Goal: Task Accomplishment & Management: Complete application form

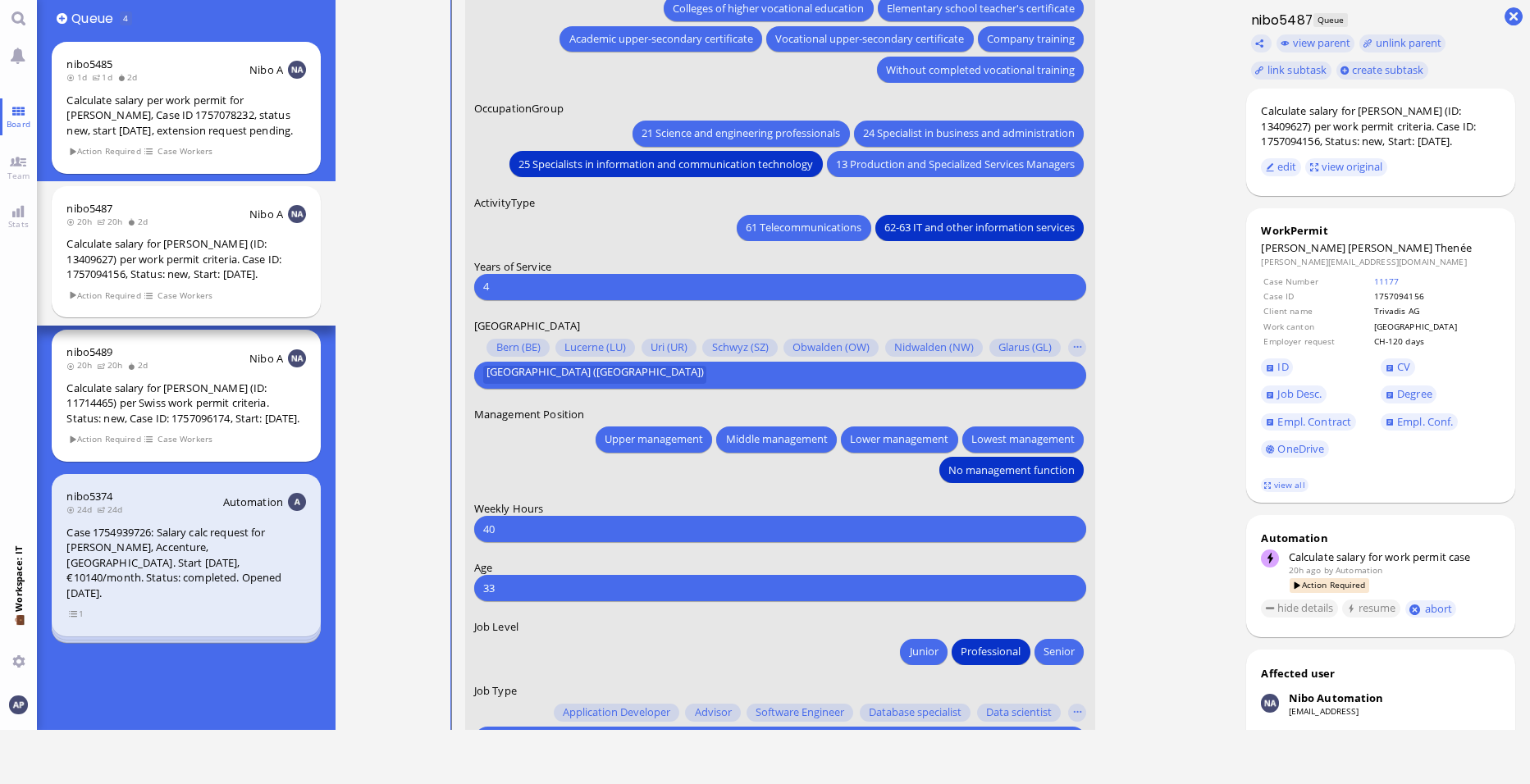
scroll to position [-77, 0]
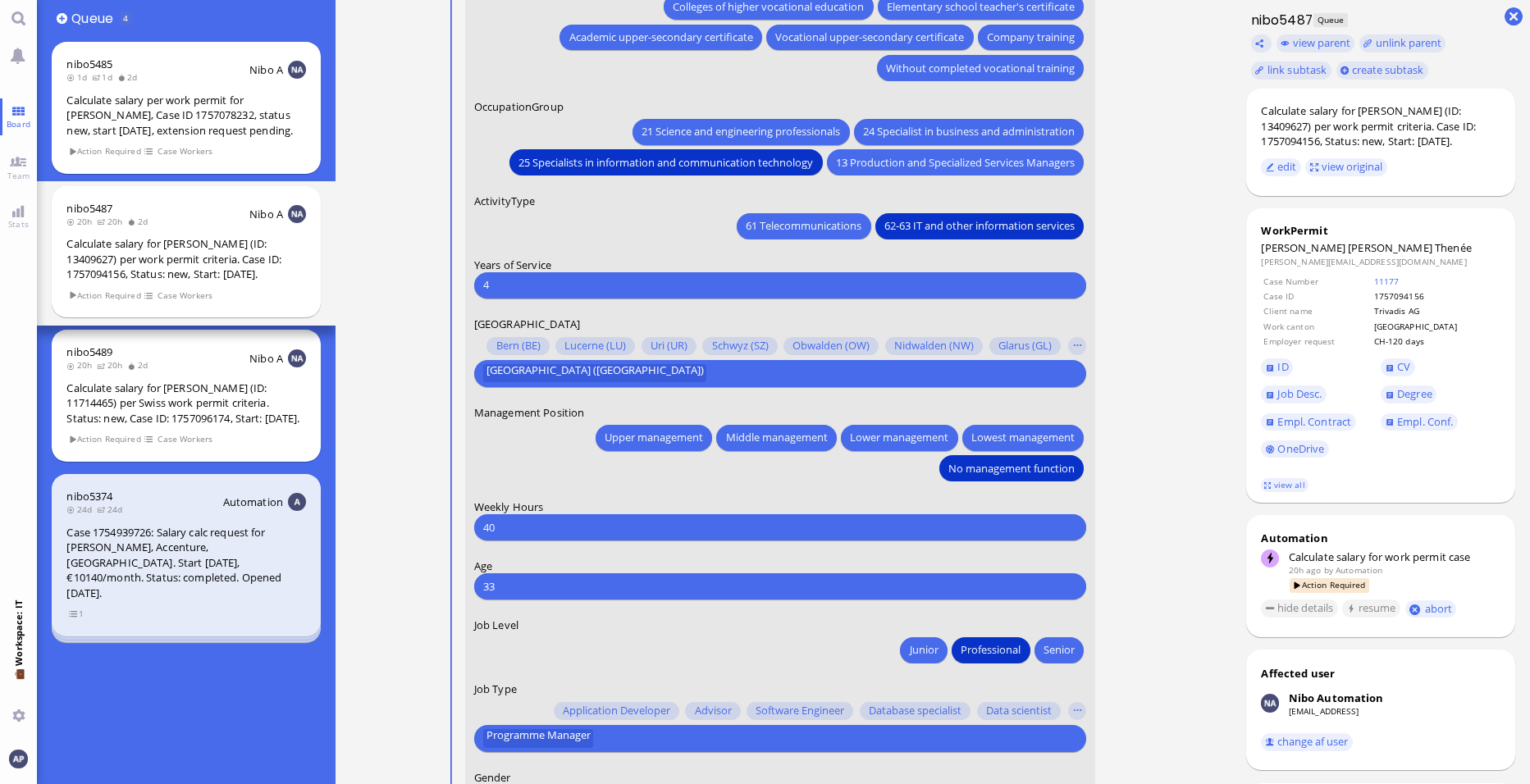
click at [524, 282] on input "4" at bounding box center [780, 284] width 594 height 17
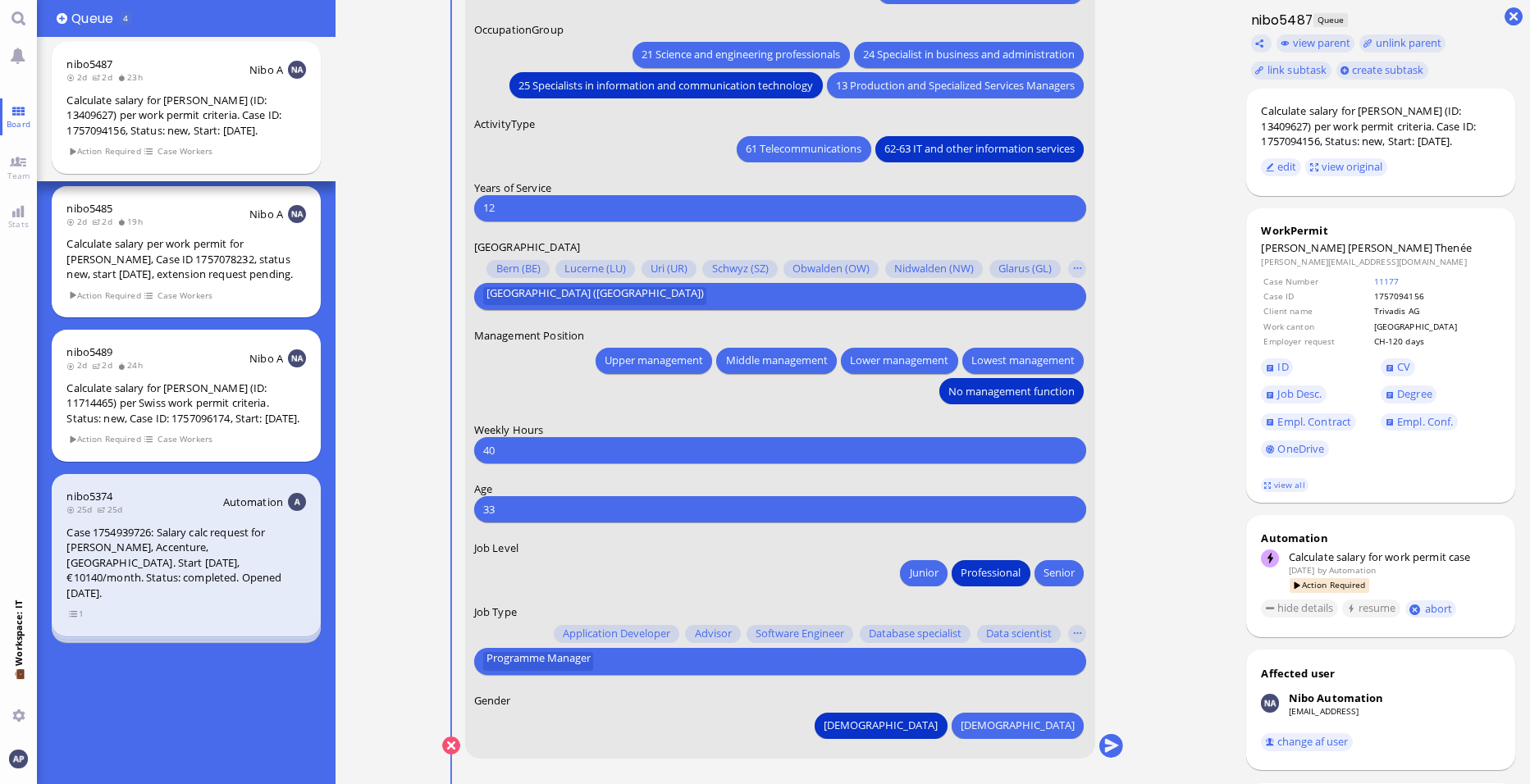
click at [498, 210] on input "12" at bounding box center [780, 208] width 594 height 17
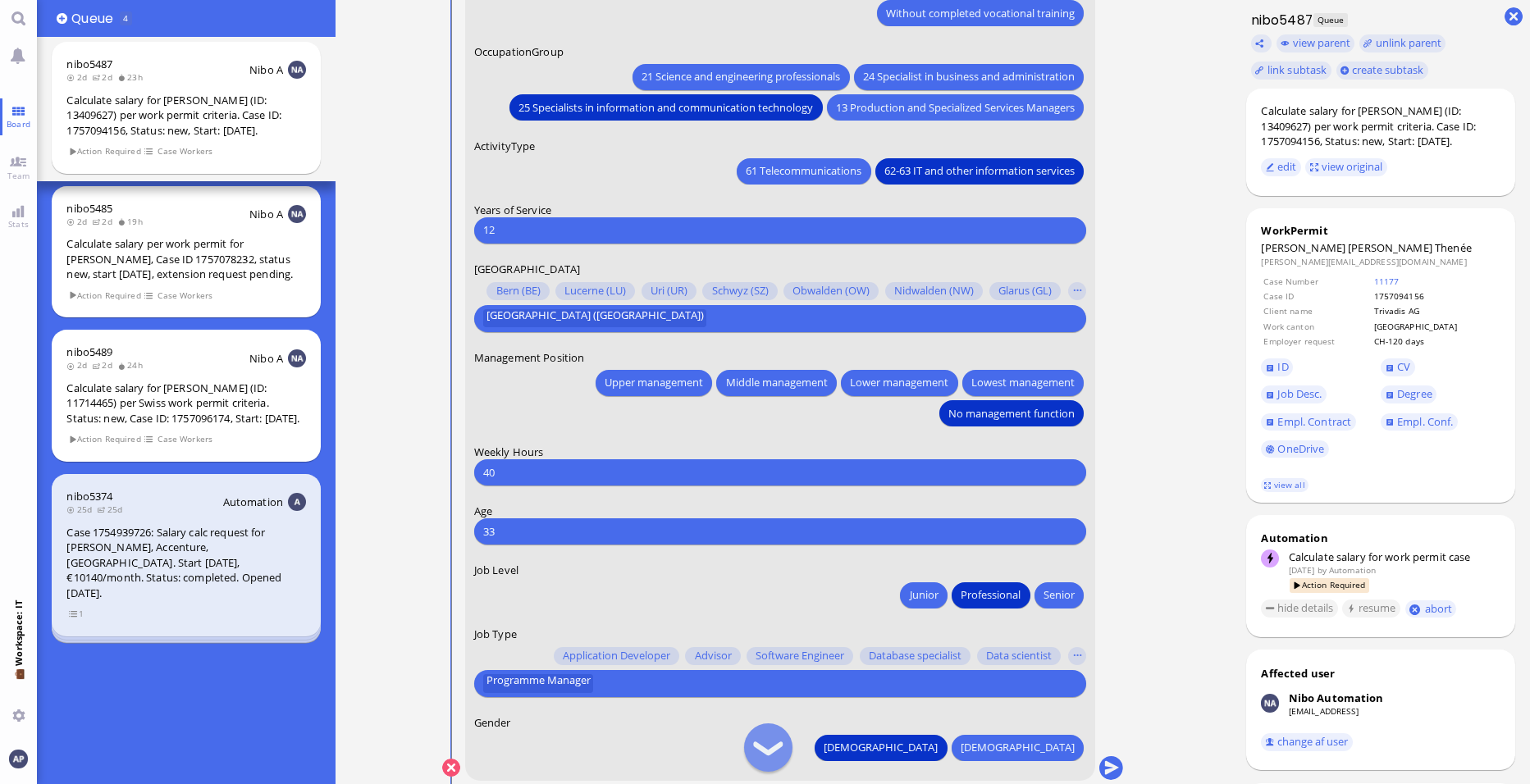
scroll to position [1, 0]
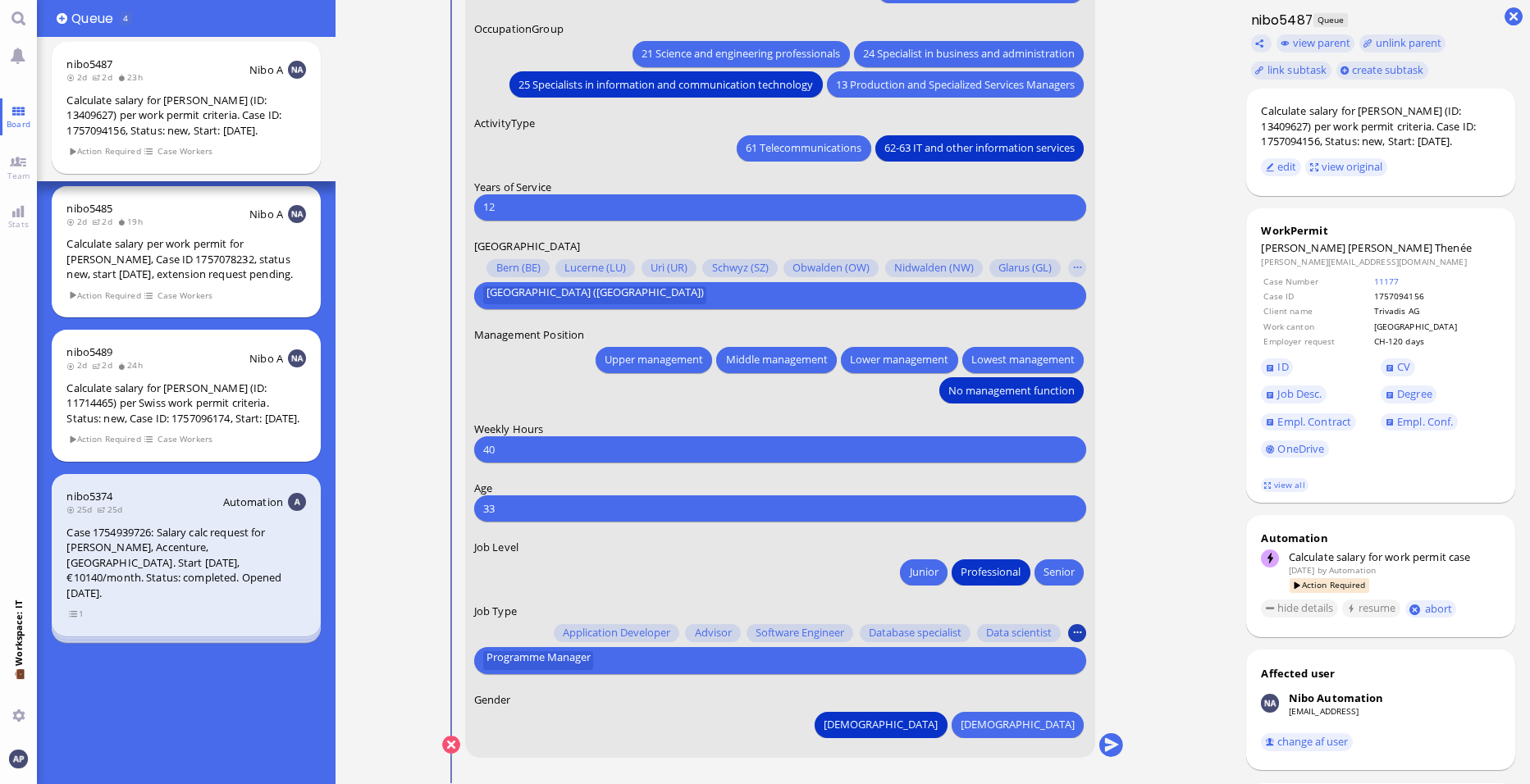
click at [1076, 634] on button "button" at bounding box center [1077, 633] width 18 height 18
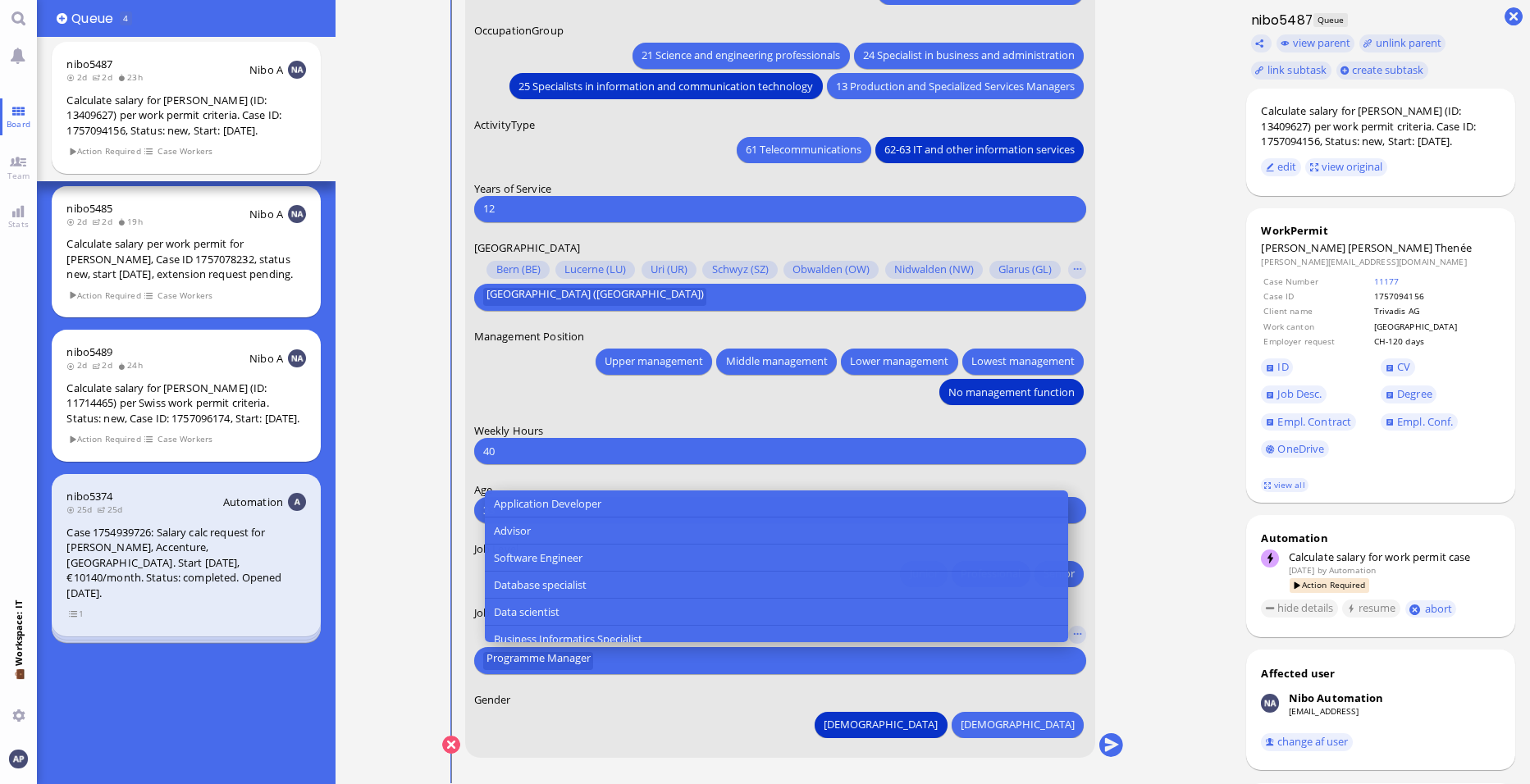
click at [651, 684] on form "Date of Birth 1992 July Monday Mo Tuesday Tu Wednesday We Thursday Th Friday Fr…" at bounding box center [780, 154] width 631 height 1208
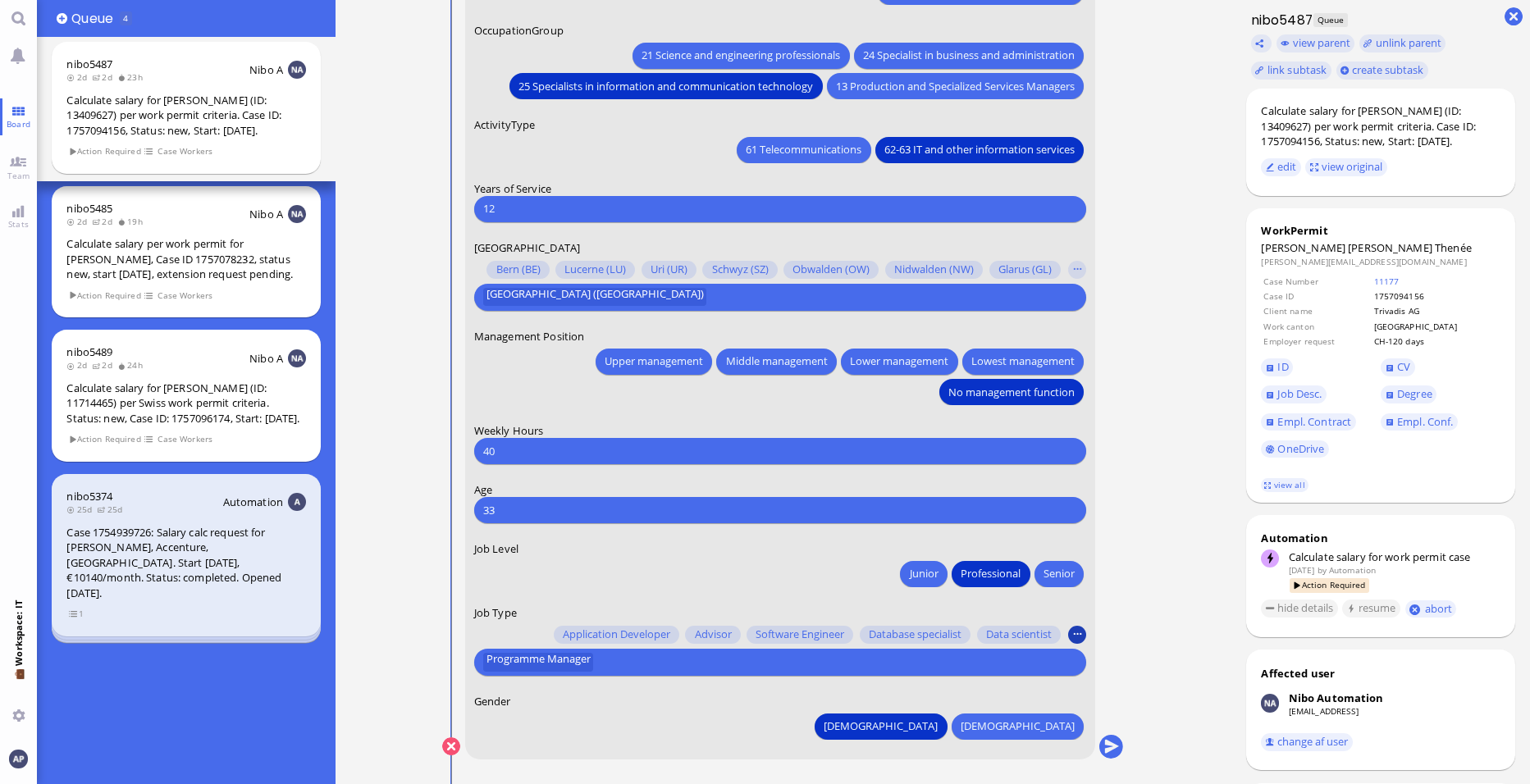
click at [1081, 634] on button "button" at bounding box center [1077, 635] width 18 height 18
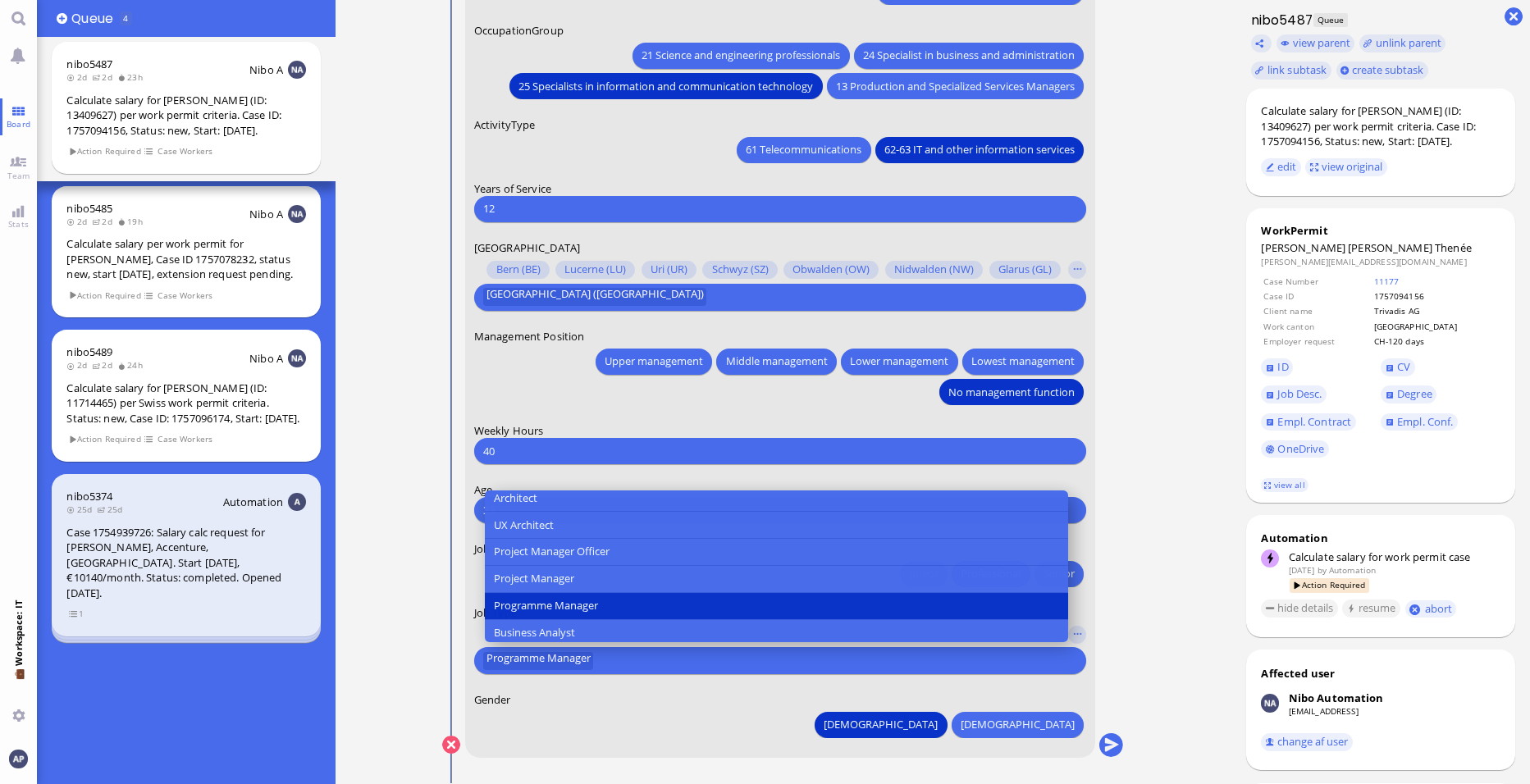
scroll to position [574, 0]
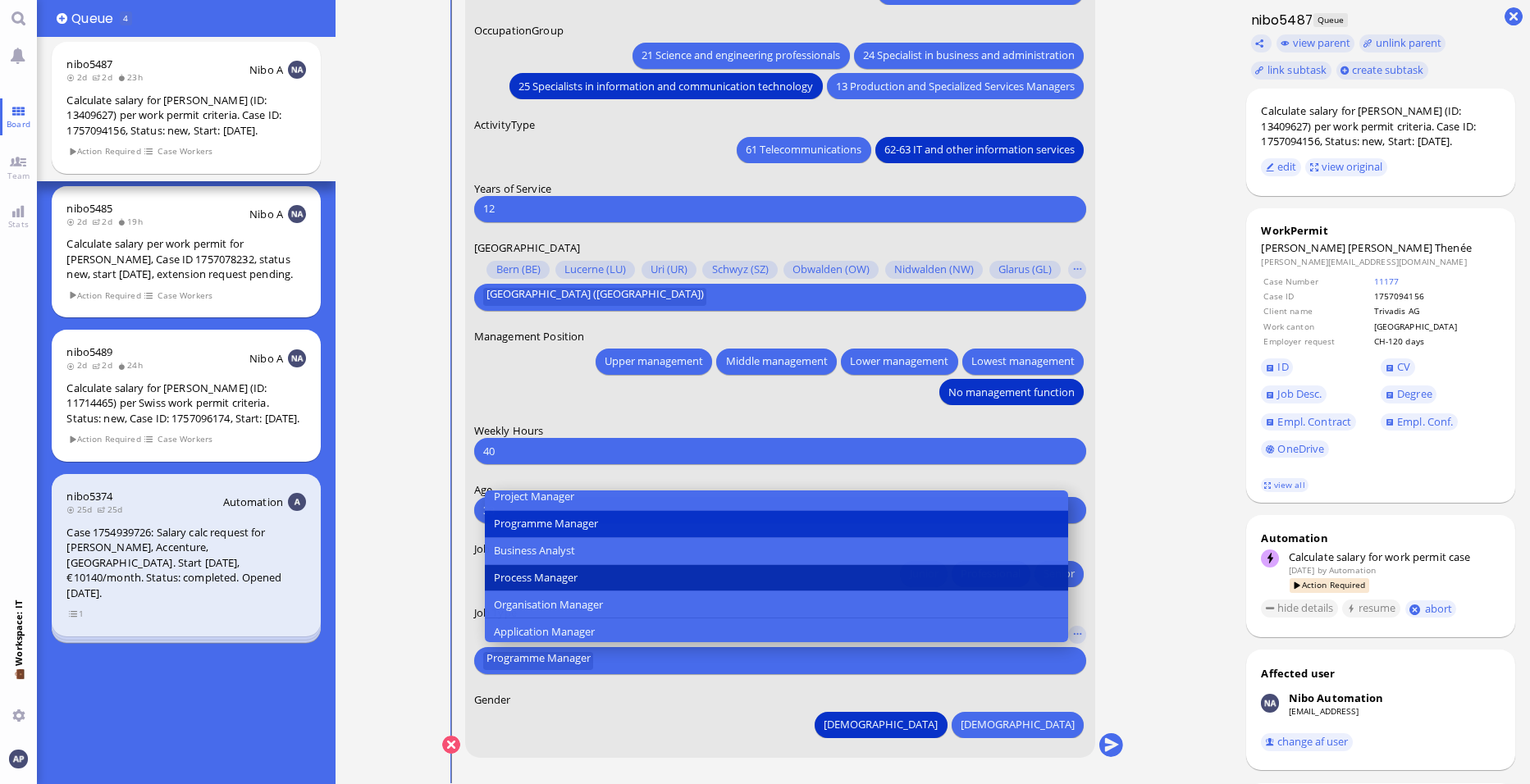
click at [701, 576] on button "Process Manager" at bounding box center [777, 578] width 584 height 27
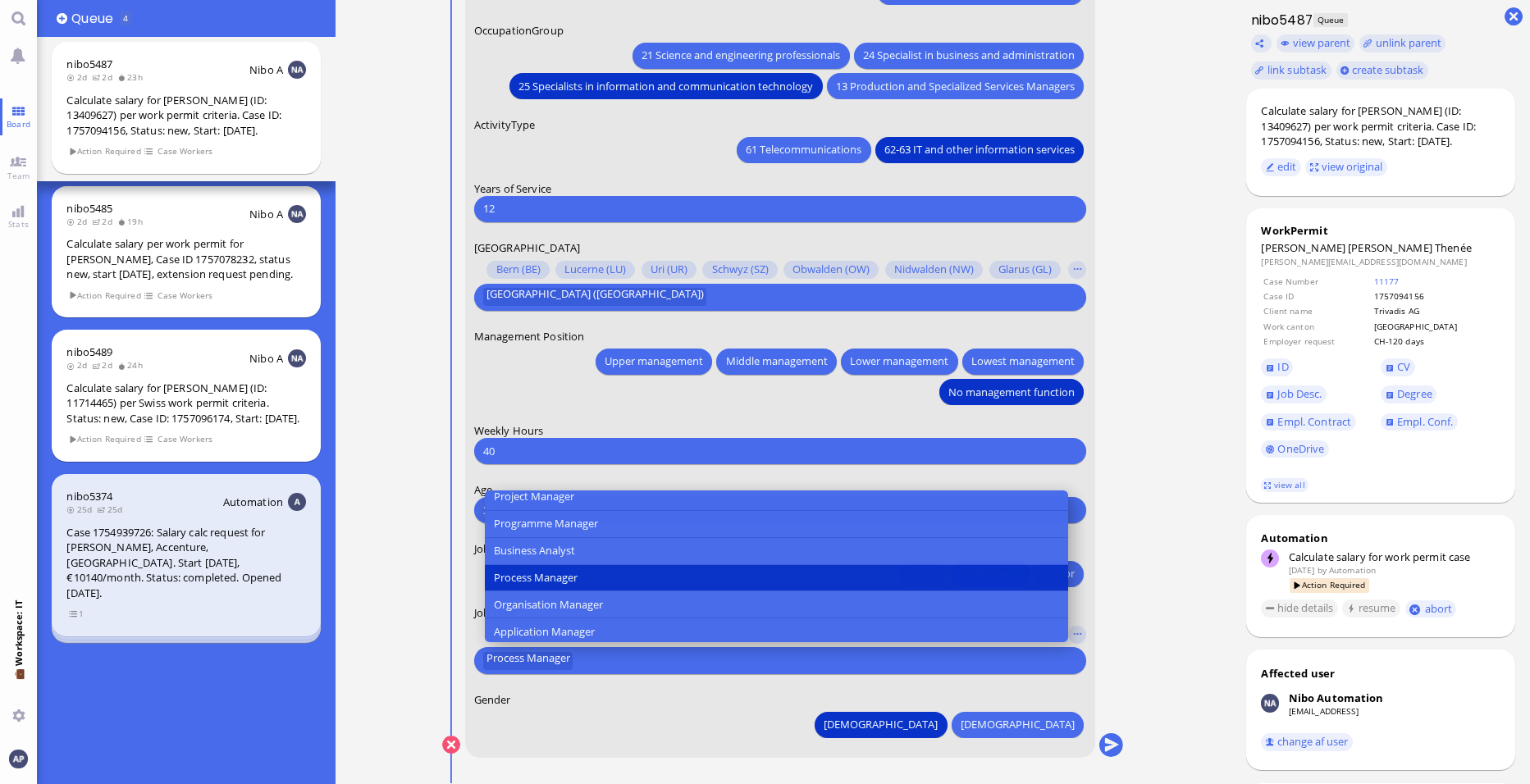
click at [722, 690] on form "Date of Birth 1992 July Monday Mo Tuesday Tu Wednesday We Thursday Th Friday Fr…" at bounding box center [780, 154] width 631 height 1208
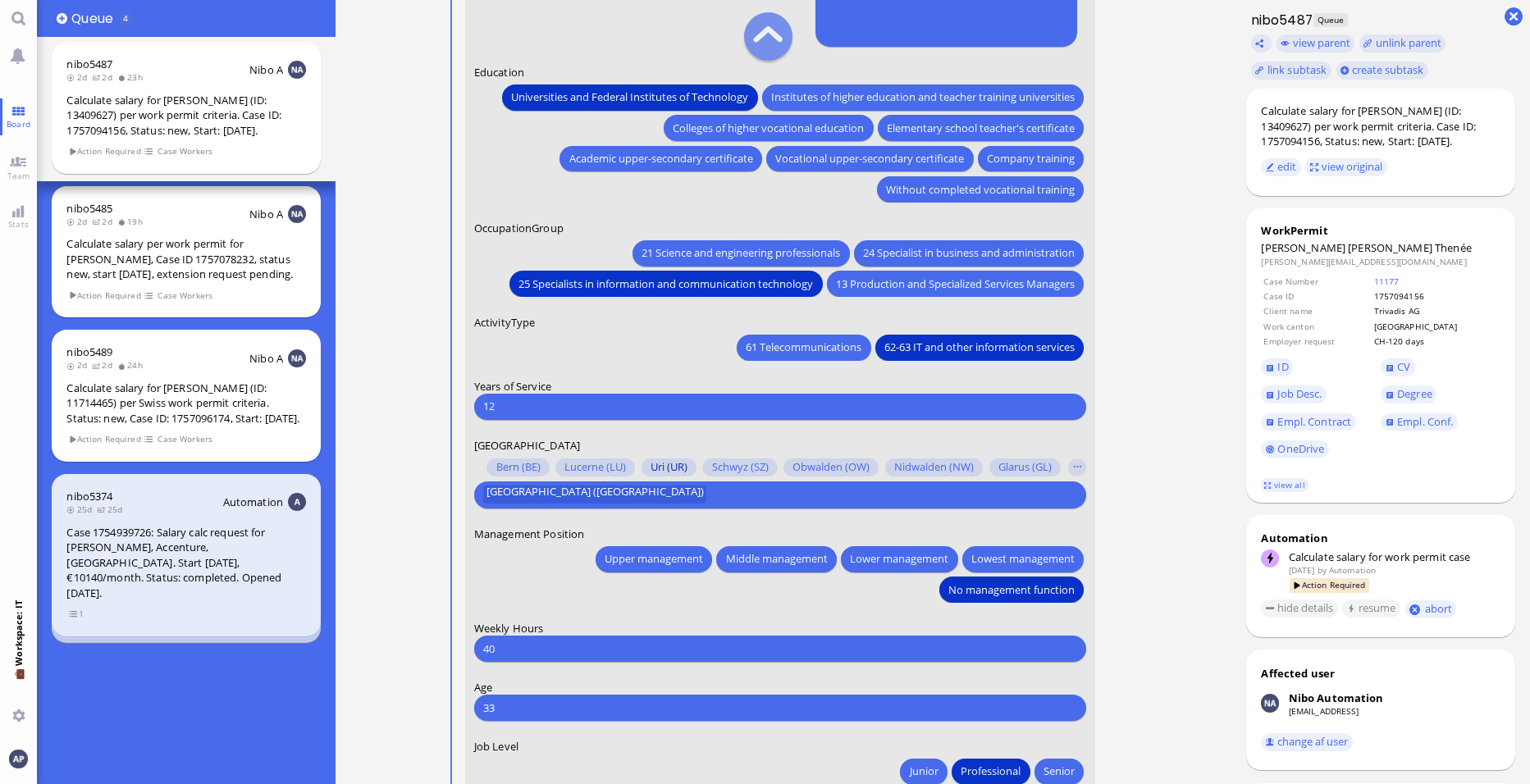
scroll to position [-247, 0]
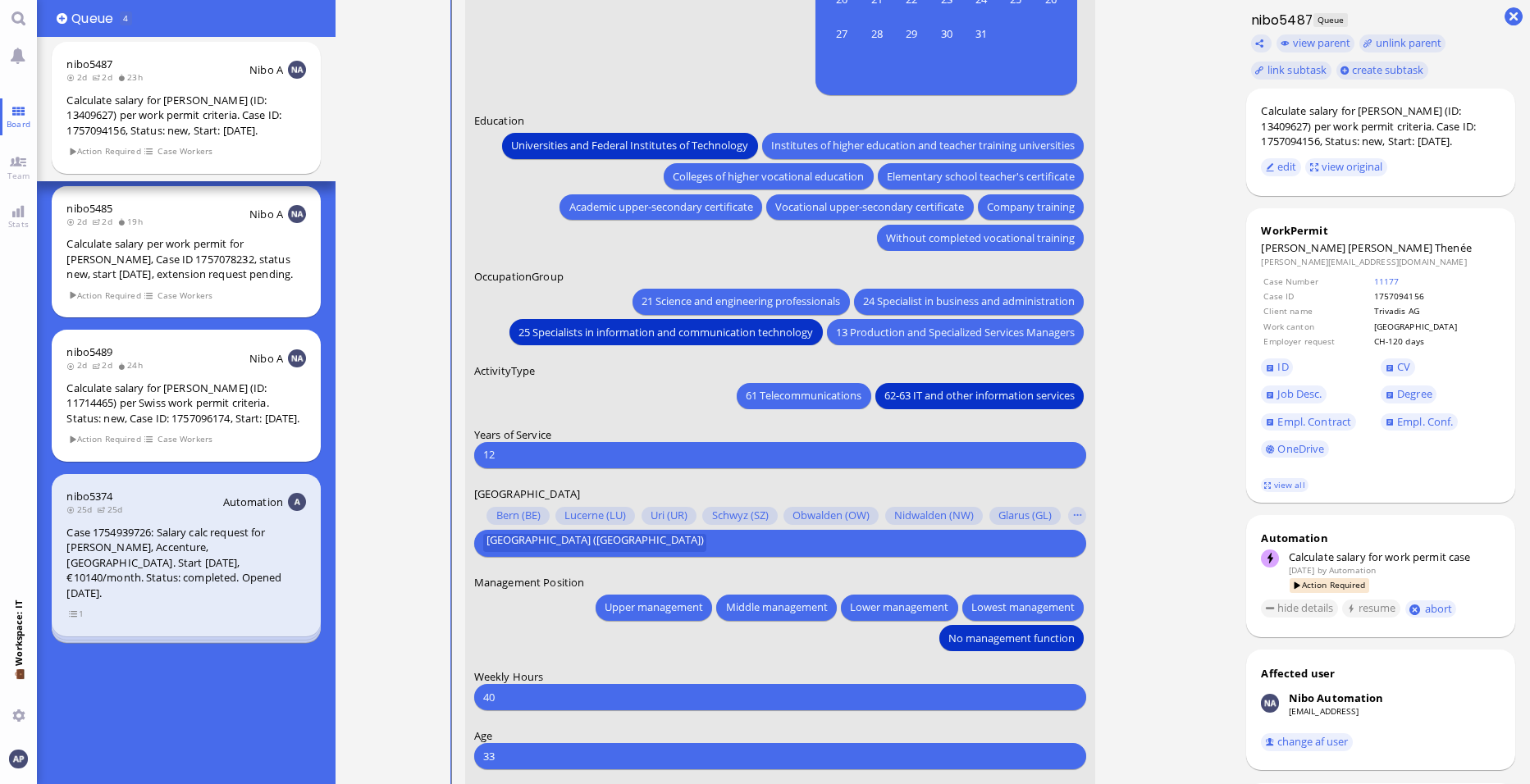
click at [506, 446] on input "12" at bounding box center [780, 455] width 594 height 17
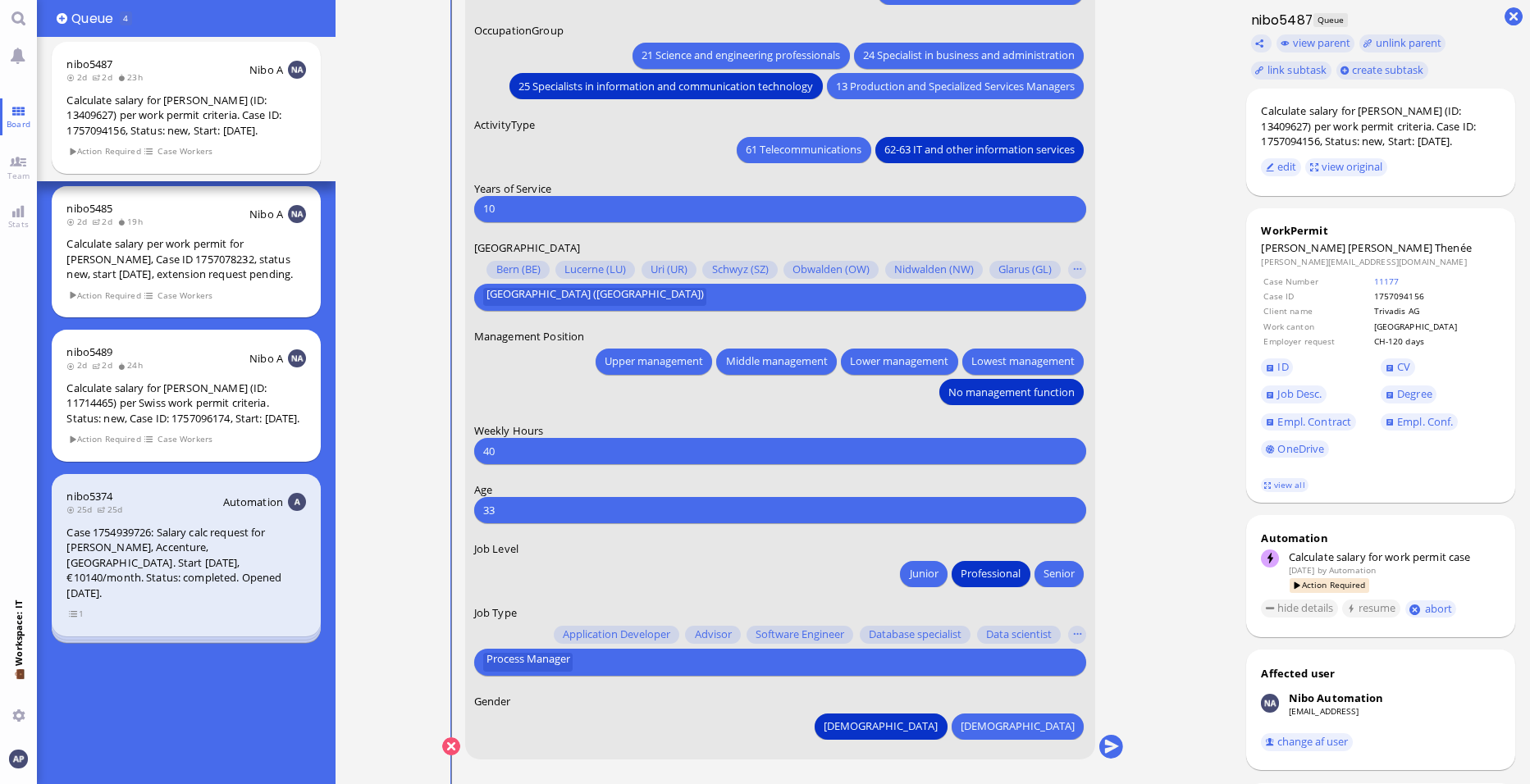
scroll to position [1, 0]
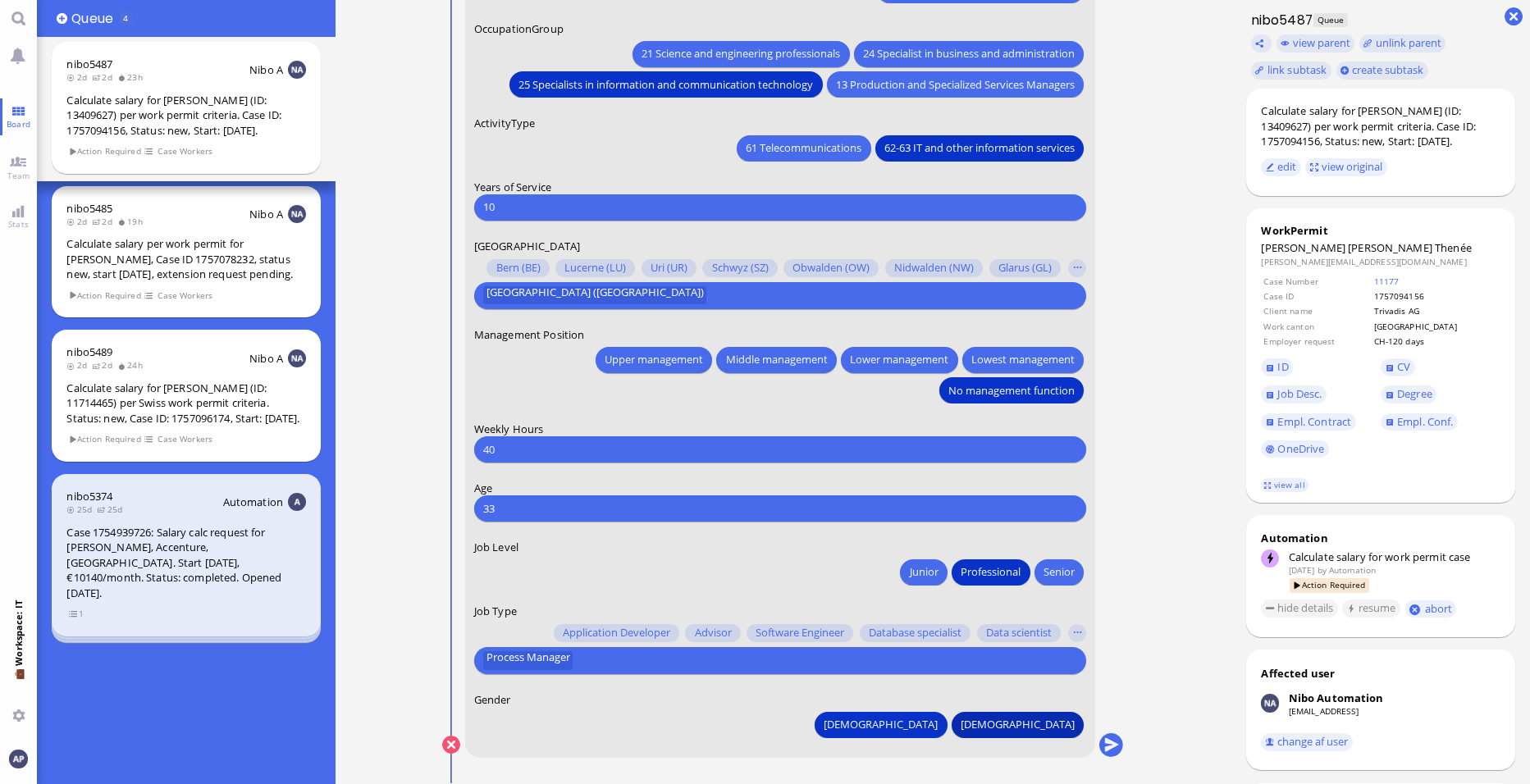
type input "10"
click at [1050, 721] on span "[DEMOGRAPHIC_DATA]" at bounding box center [1018, 724] width 114 height 17
click at [1107, 744] on button "submit" at bounding box center [1111, 745] width 25 height 25
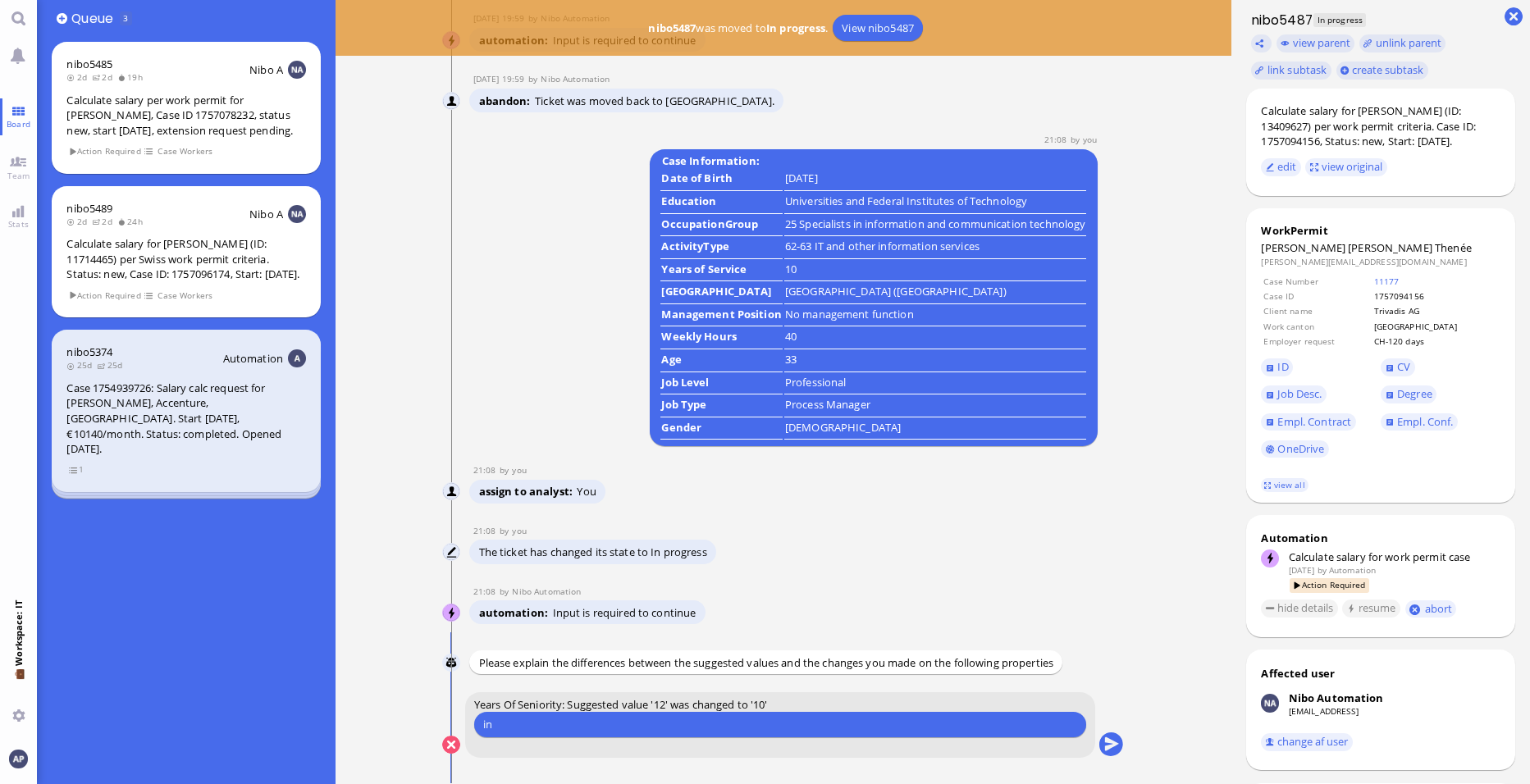
type input "i"
type input "j"
type input "s"
click at [1059, 731] on input "internships don't count to the years of seniority, her position as revenue mana…" at bounding box center [780, 724] width 594 height 17
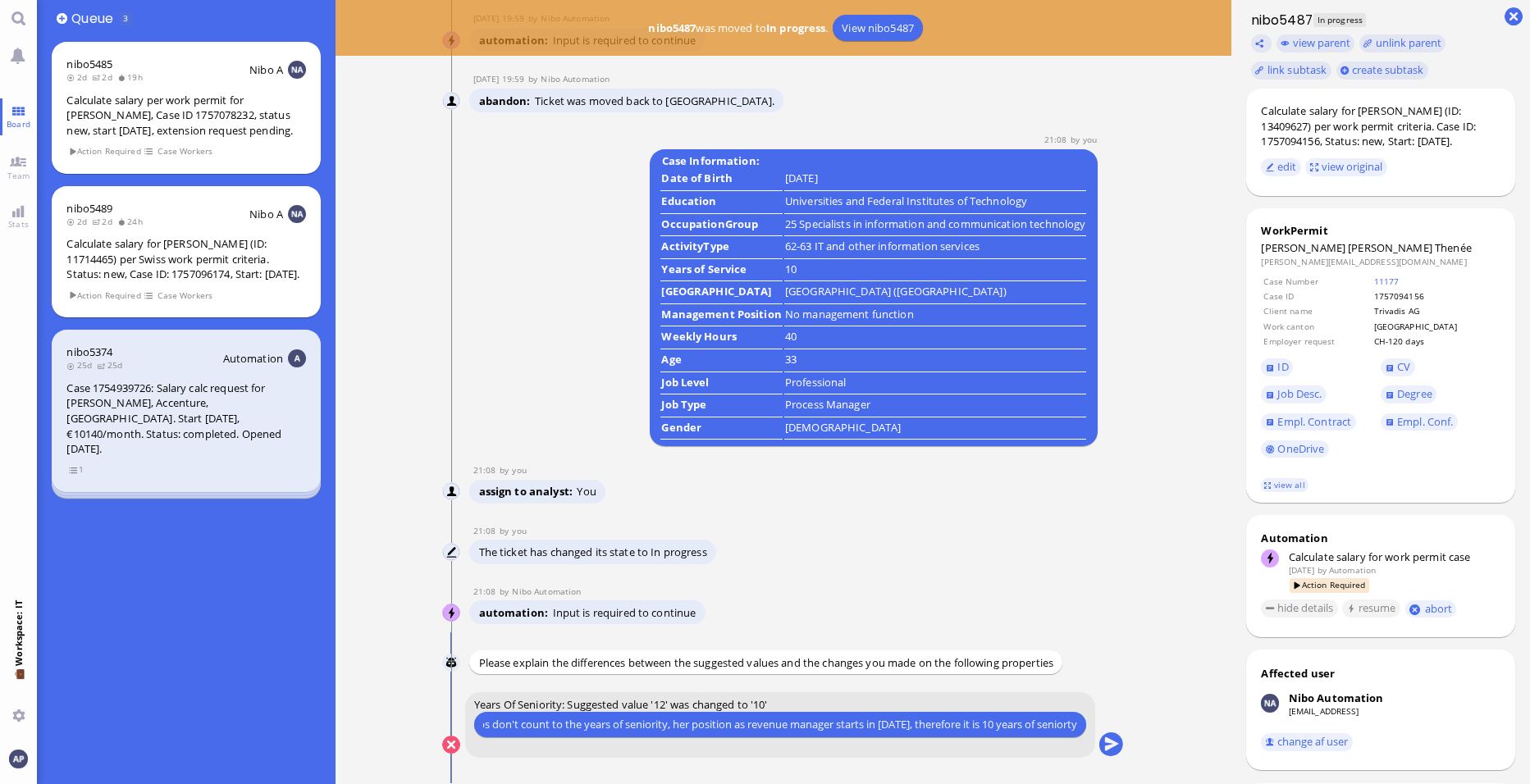
scroll to position [0, 88]
type input "internships don't count to the years of seniority, her position as revenue mana…"
click at [1110, 744] on button "submit" at bounding box center [1111, 745] width 25 height 25
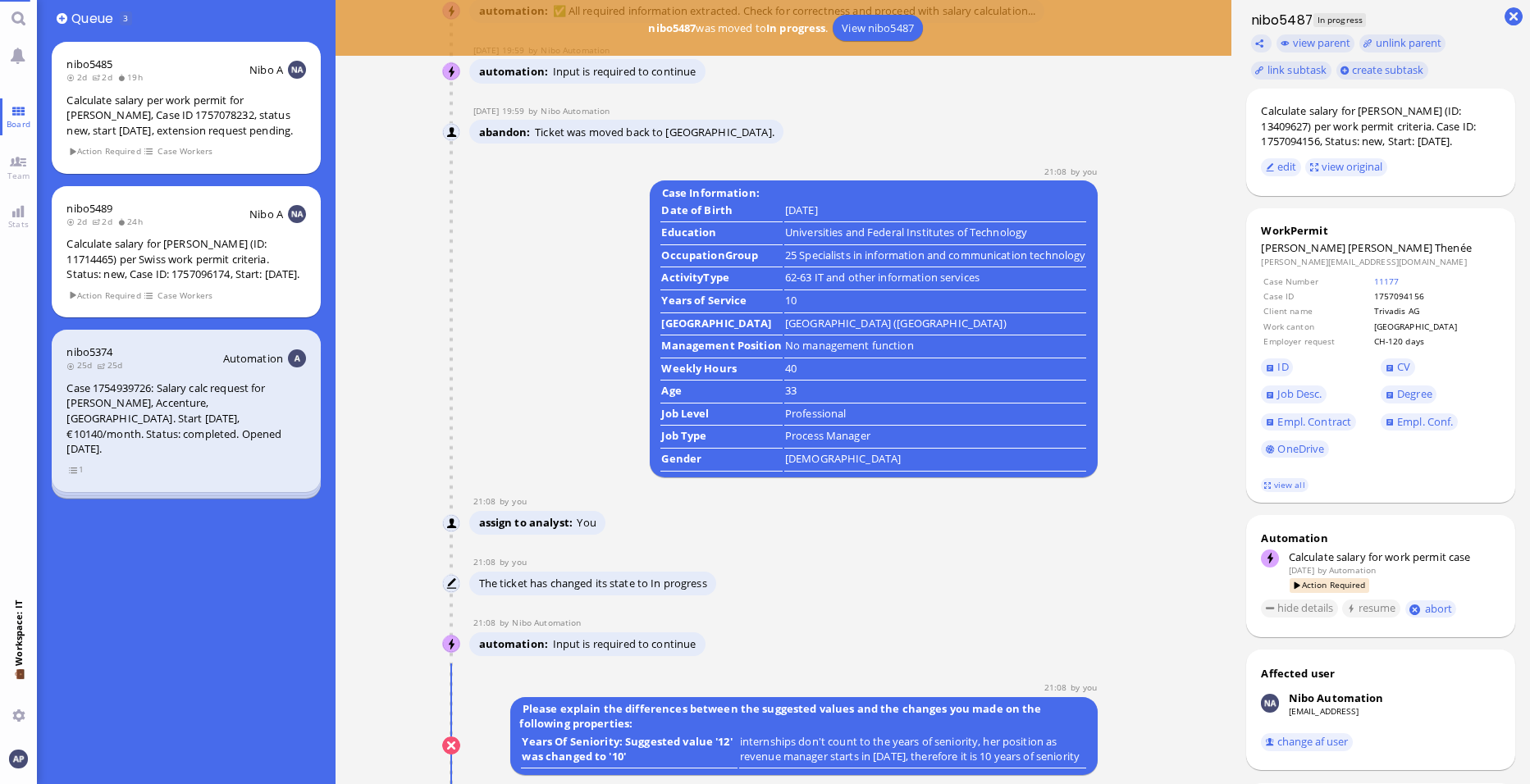
scroll to position [0, 0]
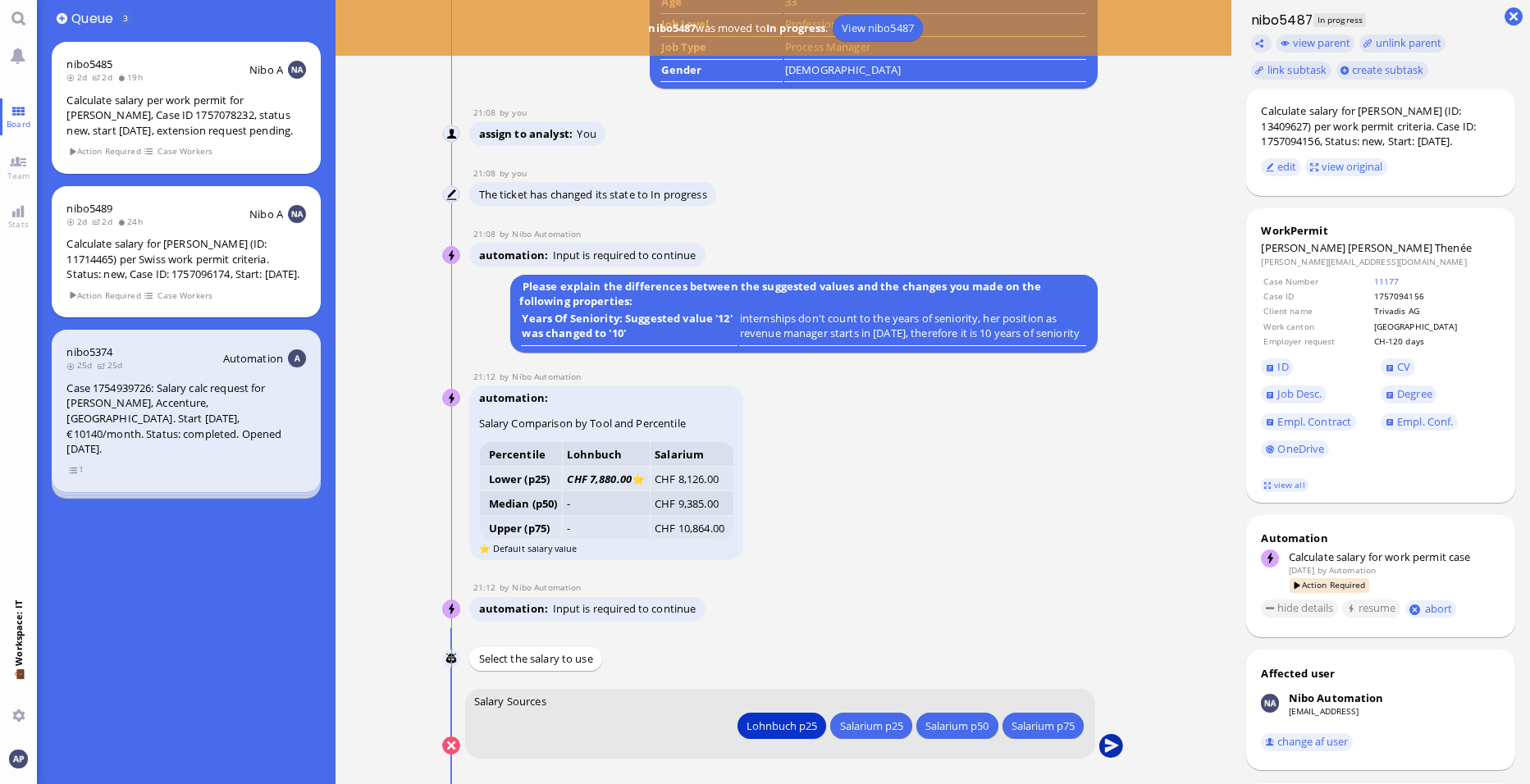
click at [1122, 750] on button "submit" at bounding box center [1111, 746] width 25 height 25
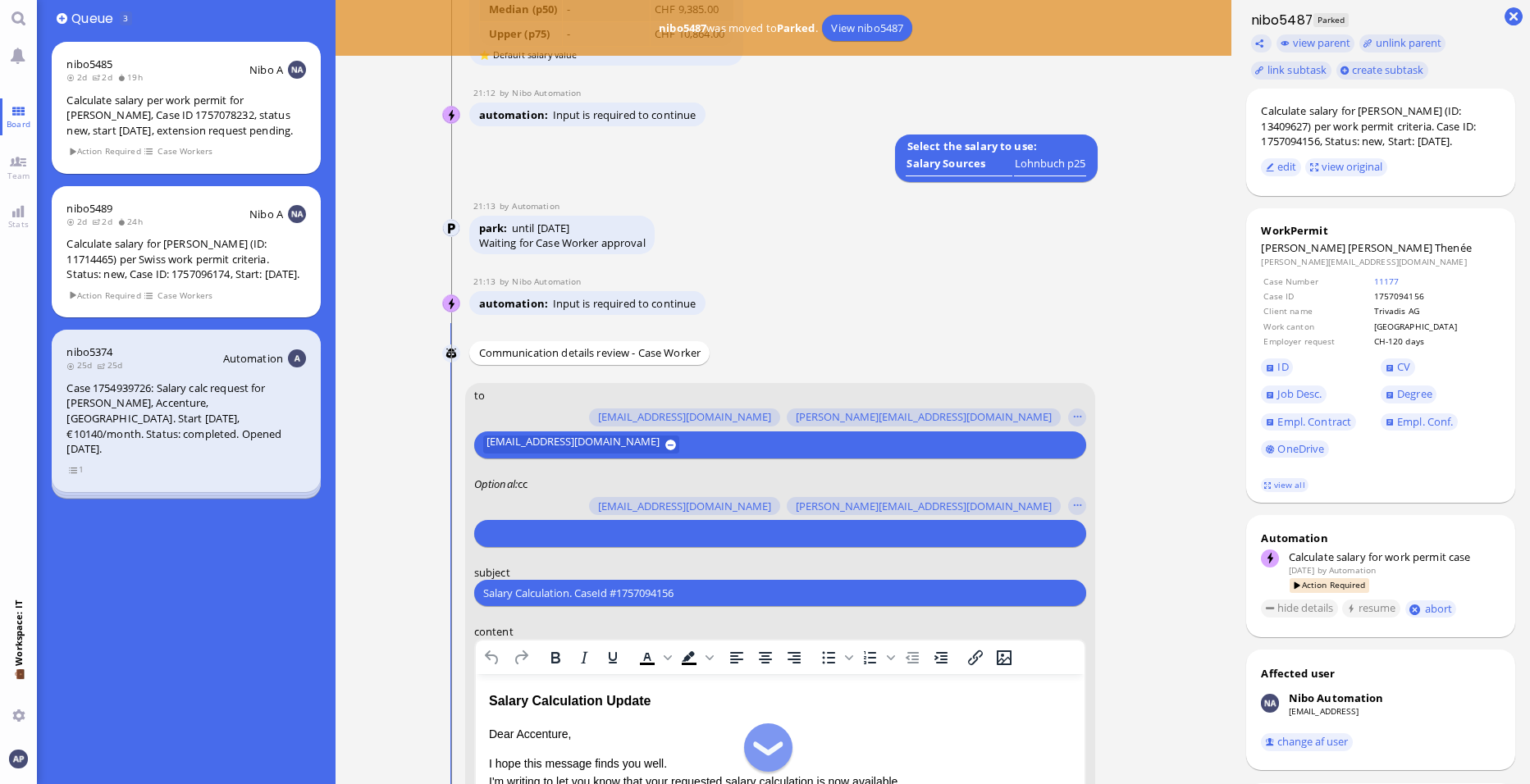
scroll to position [-82, 0]
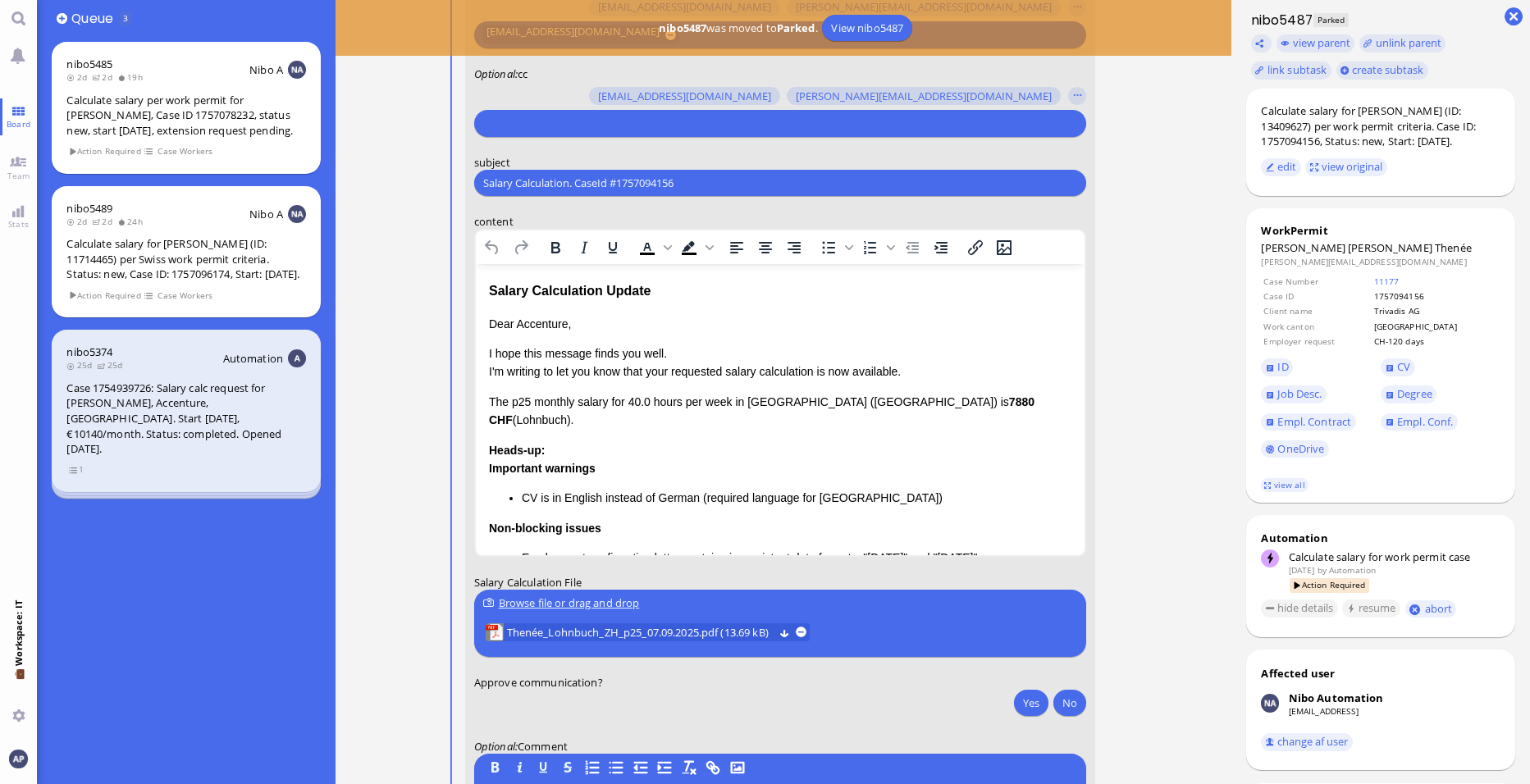
click at [537, 327] on p "Dear Accenture," at bounding box center [780, 324] width 583 height 18
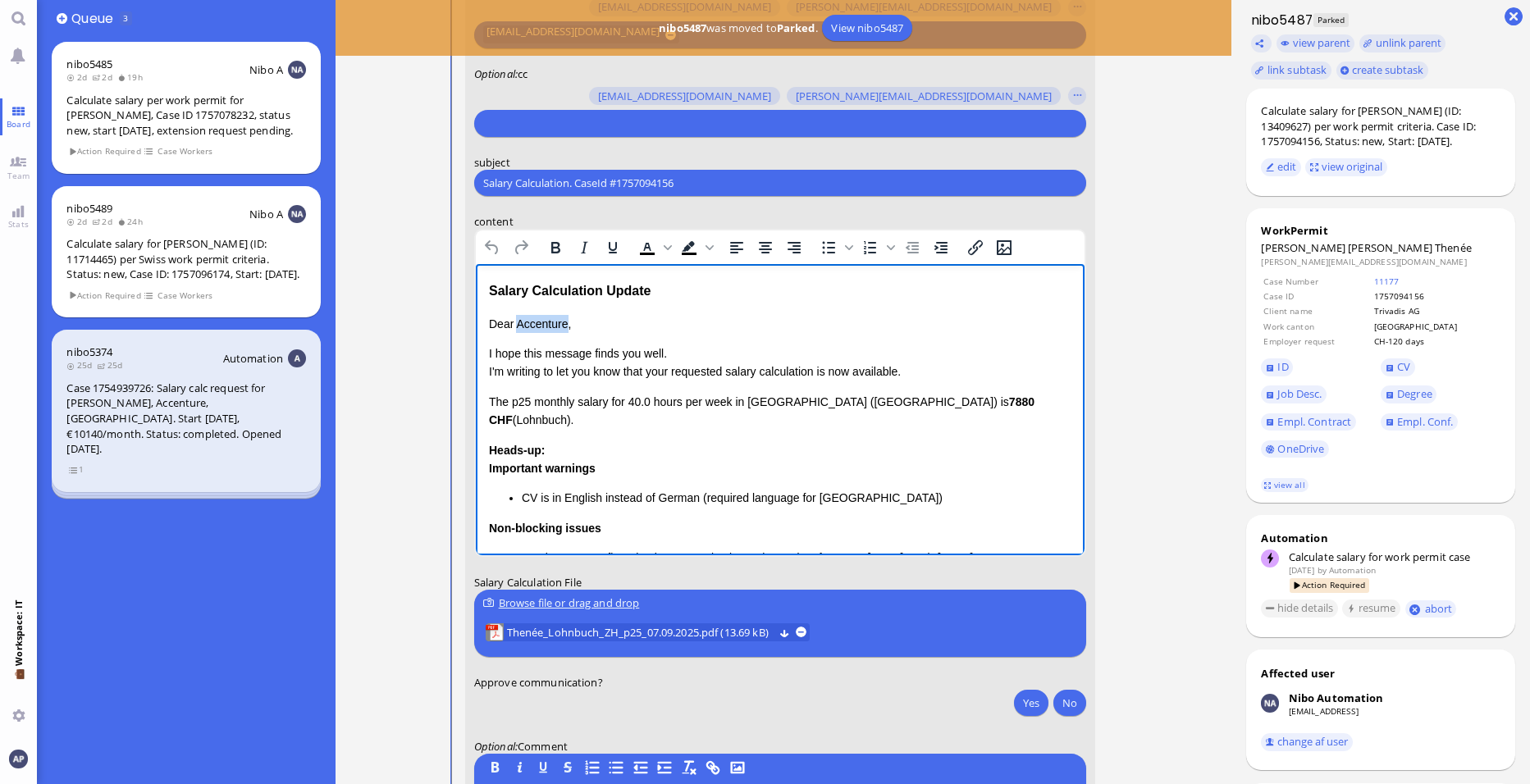
click at [537, 327] on p "Dear Accenture," at bounding box center [780, 324] width 583 height 18
click at [666, 352] on p "I hope this message finds you well. I'm writing to let you know that your reque…" at bounding box center [780, 363] width 583 height 37
click at [704, 376] on p "I hope this message finds you well. I'm writing to let you know that your reque…" at bounding box center [780, 363] width 583 height 37
click at [655, 374] on p "I hope this message finds you well. I'm writing to let you know that your reque…" at bounding box center [780, 363] width 583 height 37
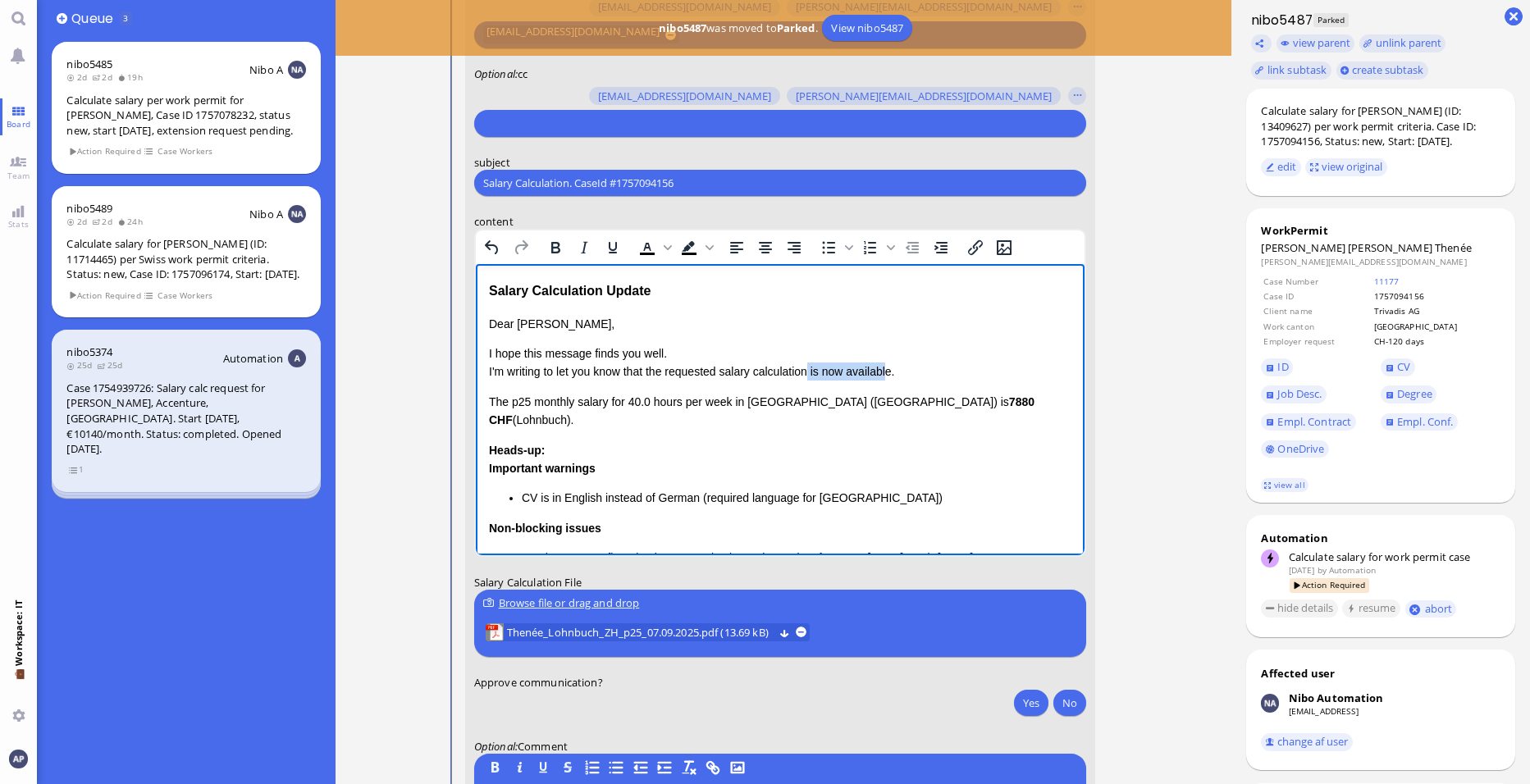
drag, startPoint x: 812, startPoint y: 367, endPoint x: 890, endPoint y: 366, distance: 78.0
click at [890, 366] on p "I hope this message finds you well. I'm writing to let you know that the reques…" at bounding box center [780, 363] width 583 height 37
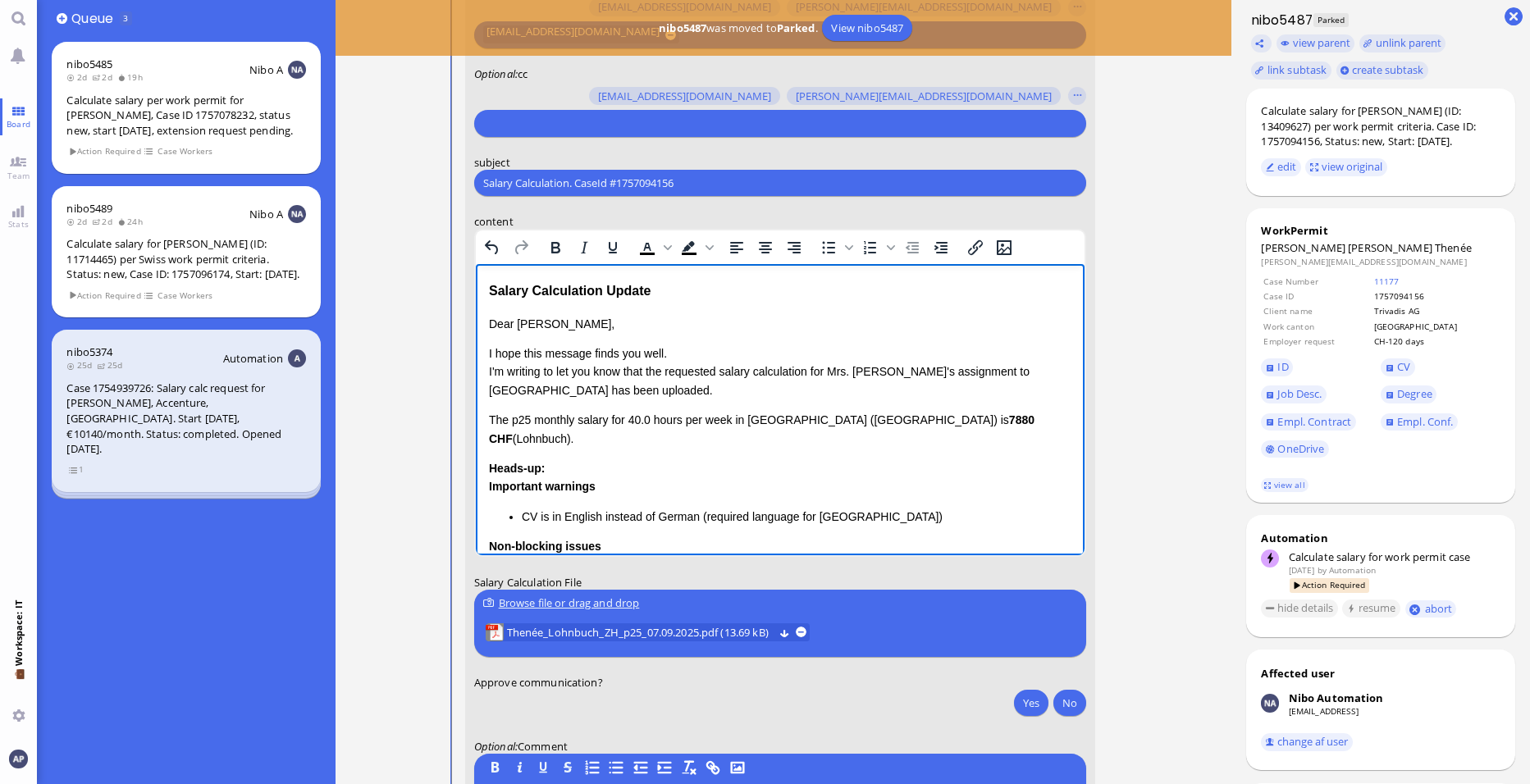
drag, startPoint x: 979, startPoint y: 421, endPoint x: 476, endPoint y: 419, distance: 503.0
click at [476, 419] on html "Salary Calculation Update Dear Valentina, I hope this message finds you well. I…" at bounding box center [780, 498] width 609 height 468
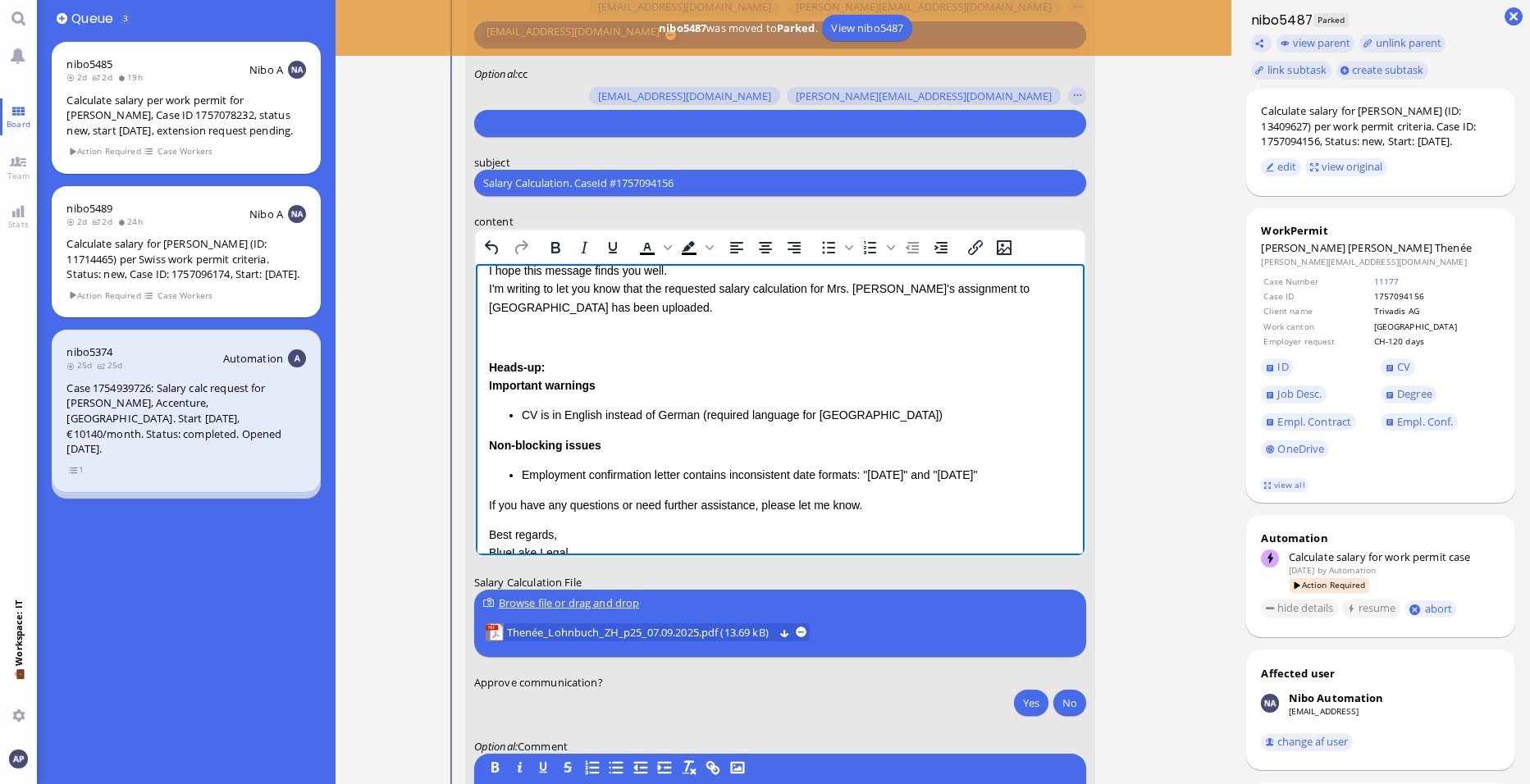
scroll to position [82, 0]
drag, startPoint x: 562, startPoint y: 493, endPoint x: 476, endPoint y: 332, distance: 182.5
click at [476, 332] on html "Salary Calculation Update Dear Valentina, I hope this message finds you well. I…" at bounding box center [780, 407] width 609 height 450
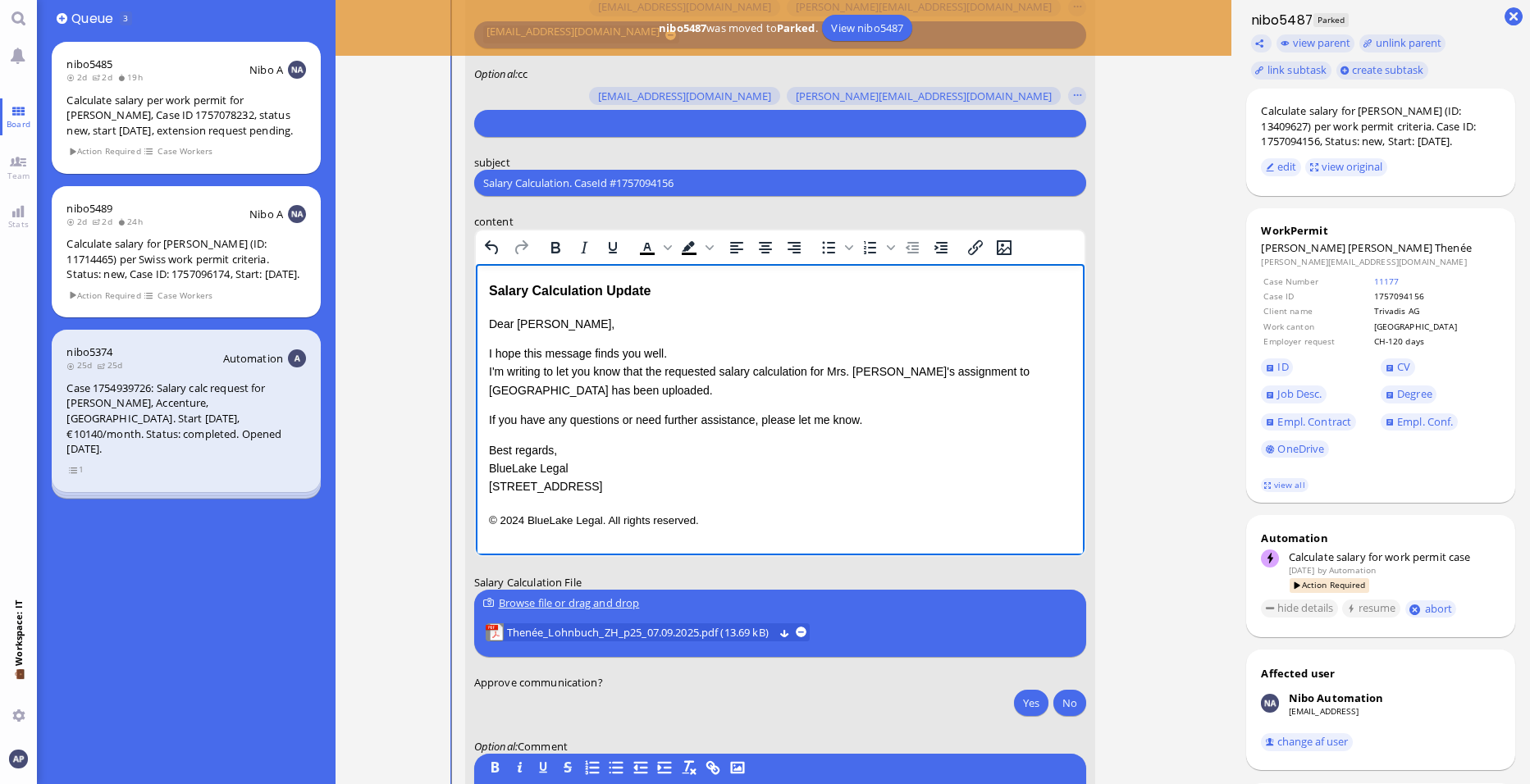
scroll to position [0, 0]
click at [691, 354] on p "I hope this message finds you well. I'm writing to let you know that the reques…" at bounding box center [780, 372] width 583 height 55
click at [624, 388] on p "I hope this message finds you well. I'm writing to let you know that the reques…" at bounding box center [780, 372] width 583 height 55
click at [846, 373] on p "I hope this message finds you well. I'm writing to let you know that the reques…" at bounding box center [780, 372] width 583 height 55
click at [639, 390] on p "I hope this message finds you well. I'm writing to let you know that the reques…" at bounding box center [780, 372] width 583 height 55
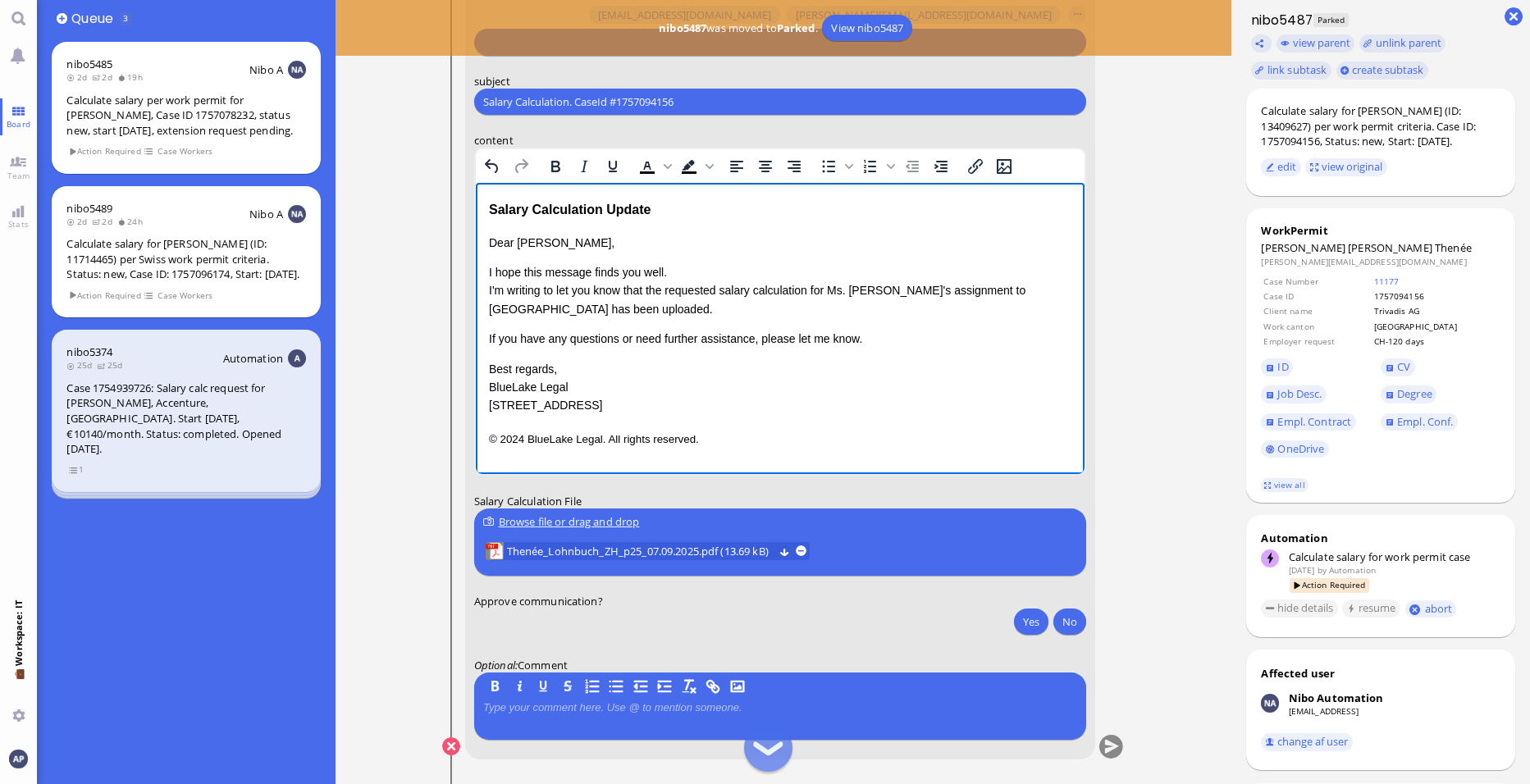
scroll to position [1, 0]
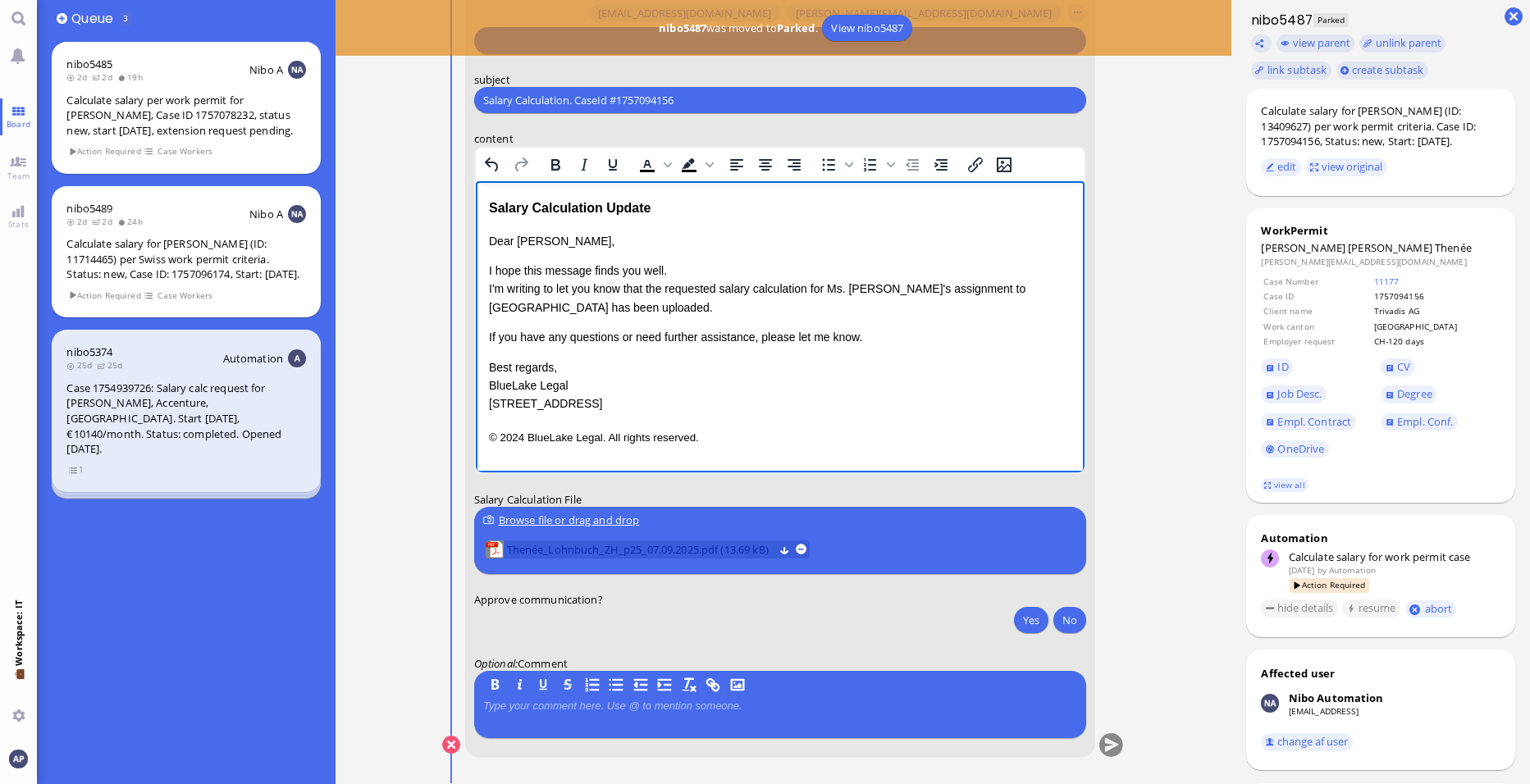
click at [590, 548] on span "Thenée_Lohnbuch_ZH_p25_07.09.2025.pdf (13.69 kB)" at bounding box center [641, 549] width 267 height 18
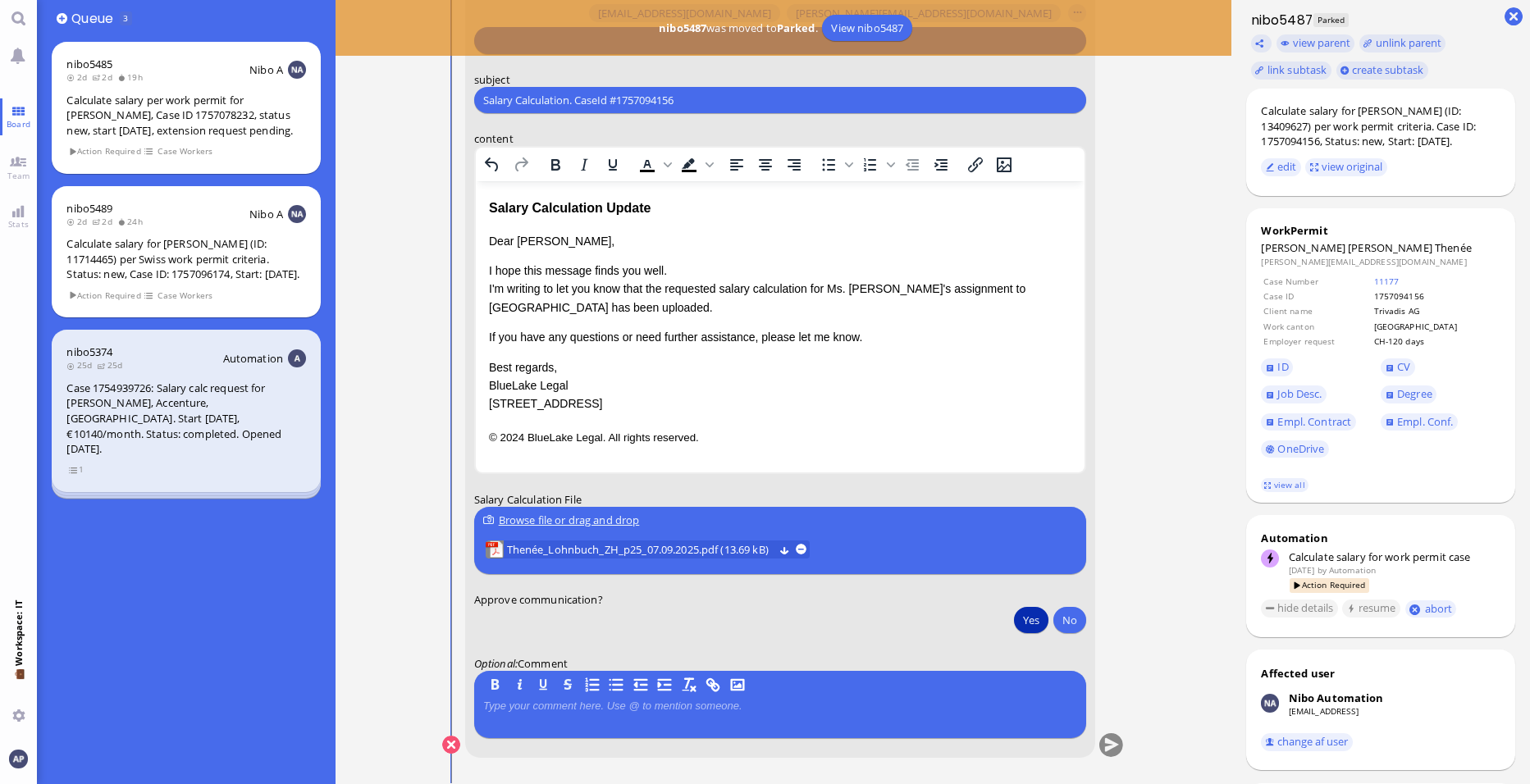
click at [1036, 618] on button "Yes" at bounding box center [1031, 620] width 34 height 27
click at [1107, 741] on button "submit" at bounding box center [1111, 745] width 25 height 25
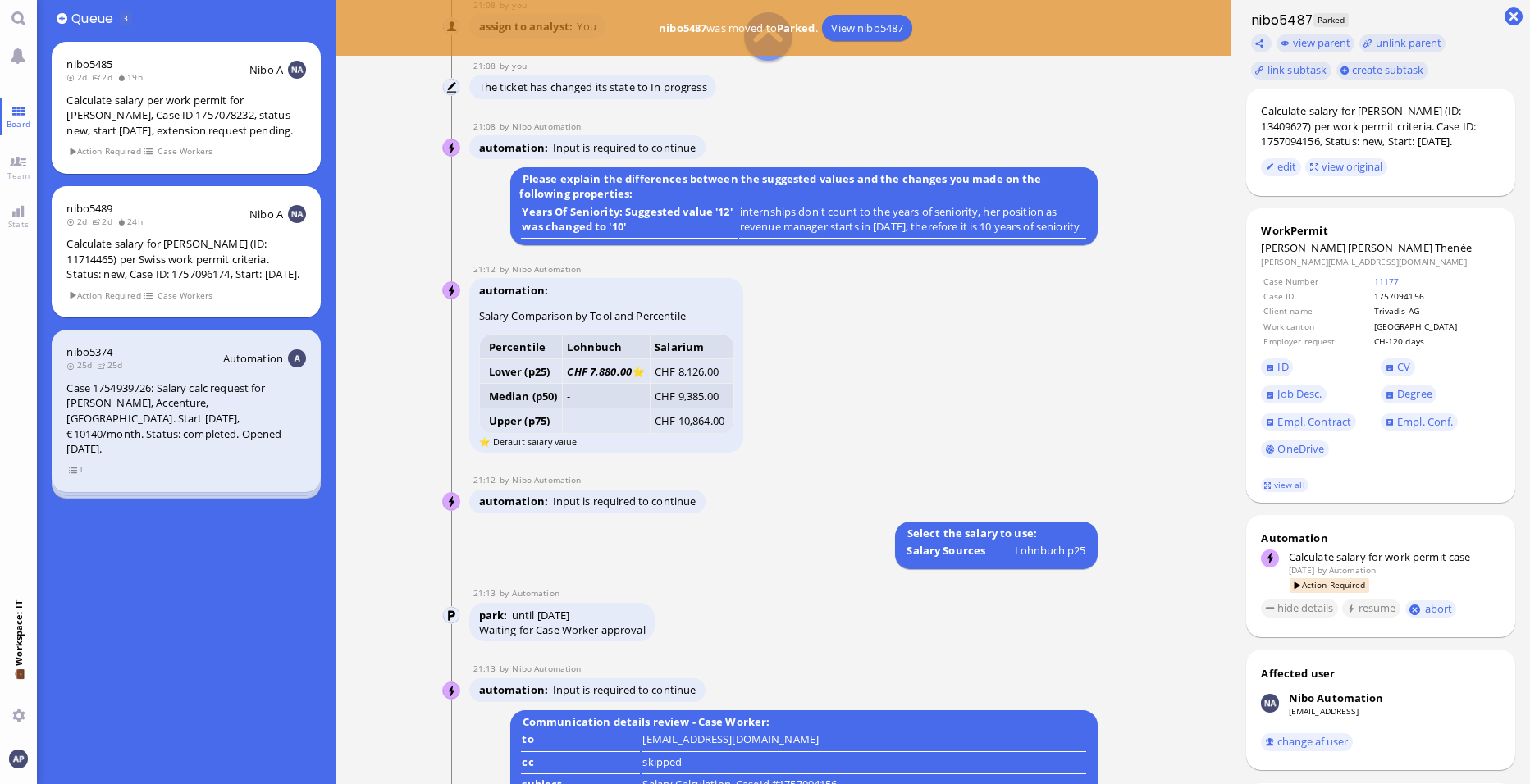
scroll to position [-1558, 0]
